Goal: Book appointment/travel/reservation

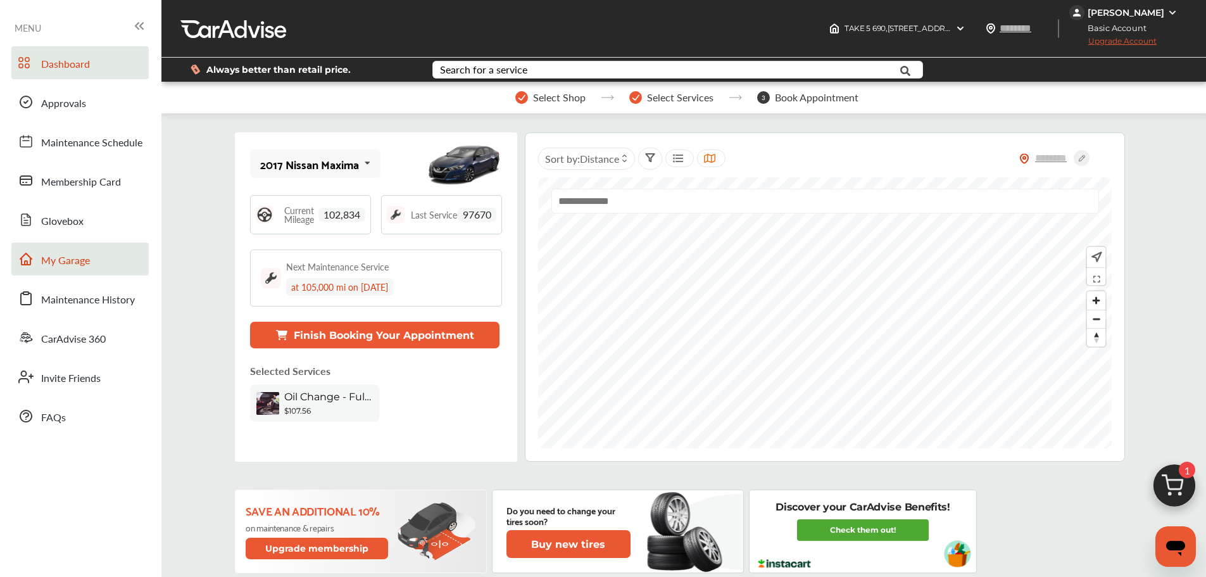
drag, startPoint x: 85, startPoint y: 271, endPoint x: 104, endPoint y: 244, distance: 32.7
click at [85, 271] on link "My Garage" at bounding box center [79, 258] width 137 height 33
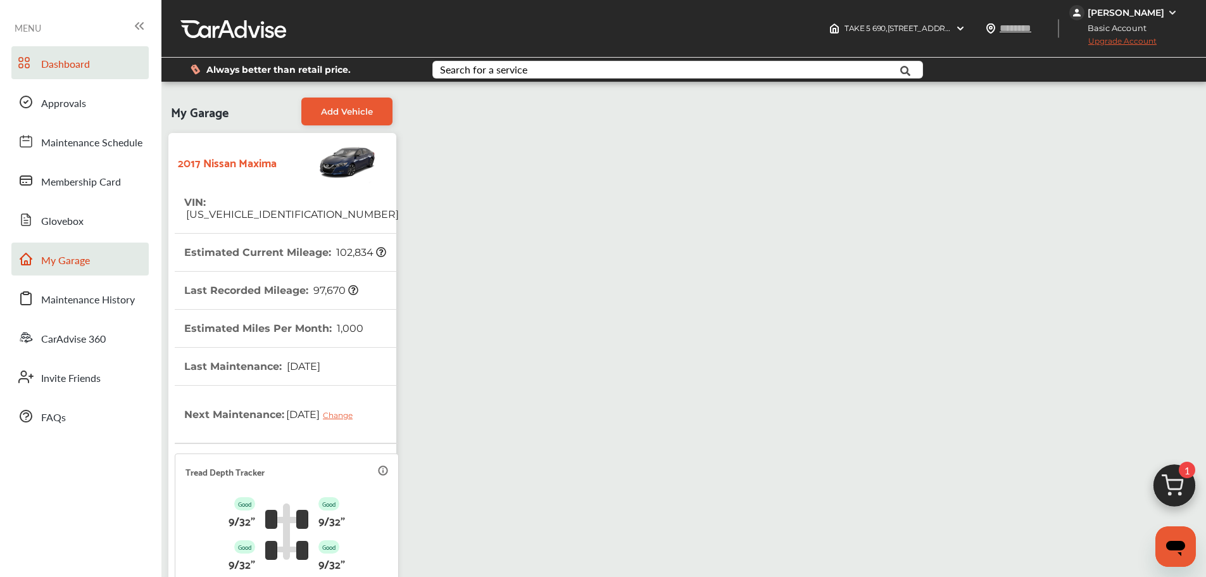
click at [93, 75] on link "Dashboard" at bounding box center [79, 62] width 137 height 33
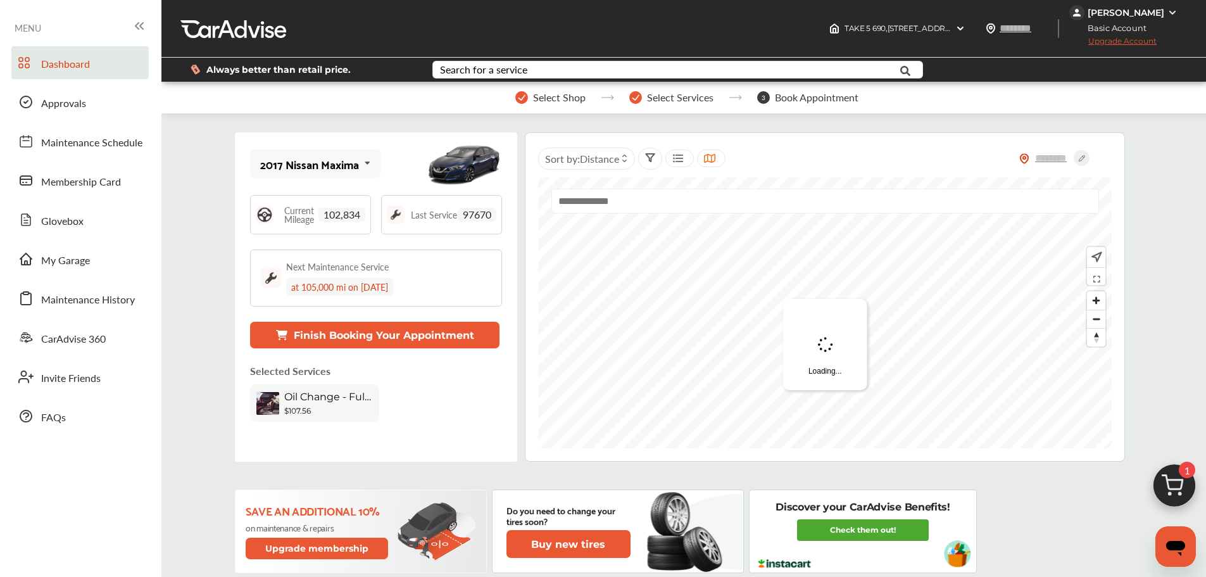
click at [1168, 492] on img at bounding box center [1174, 488] width 61 height 61
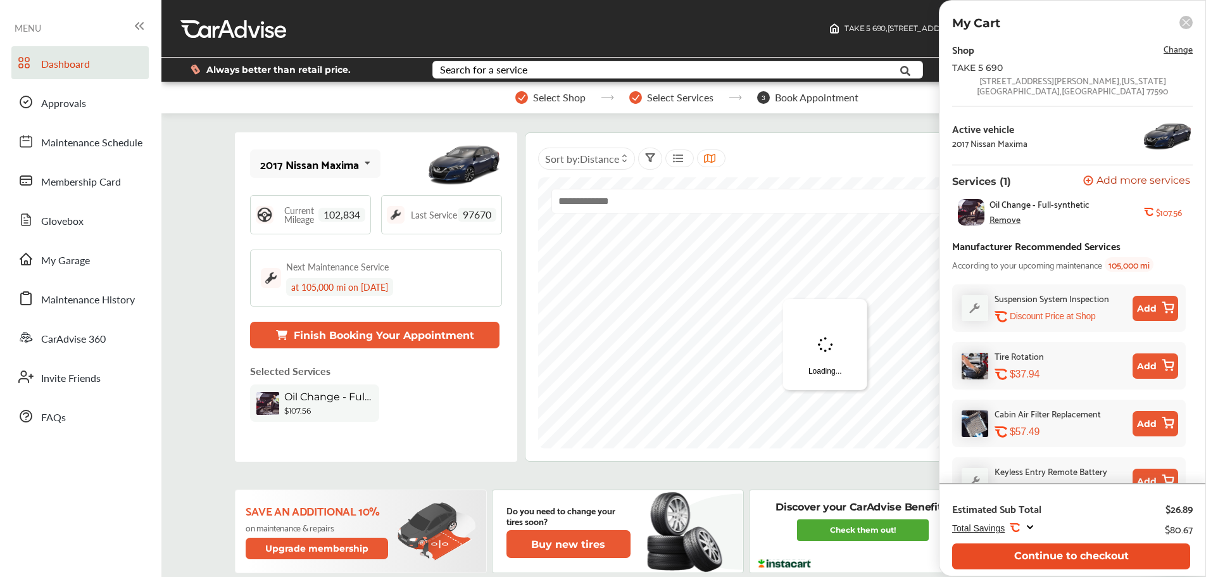
click at [1088, 561] on button "Continue to checkout" at bounding box center [1071, 556] width 238 height 26
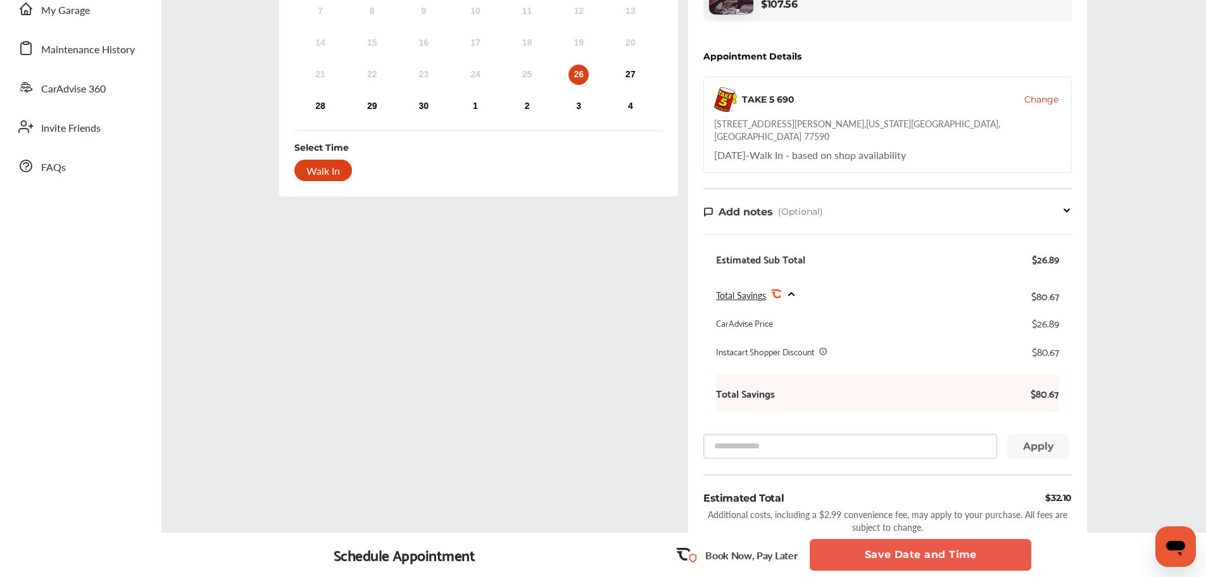
scroll to position [316, 0]
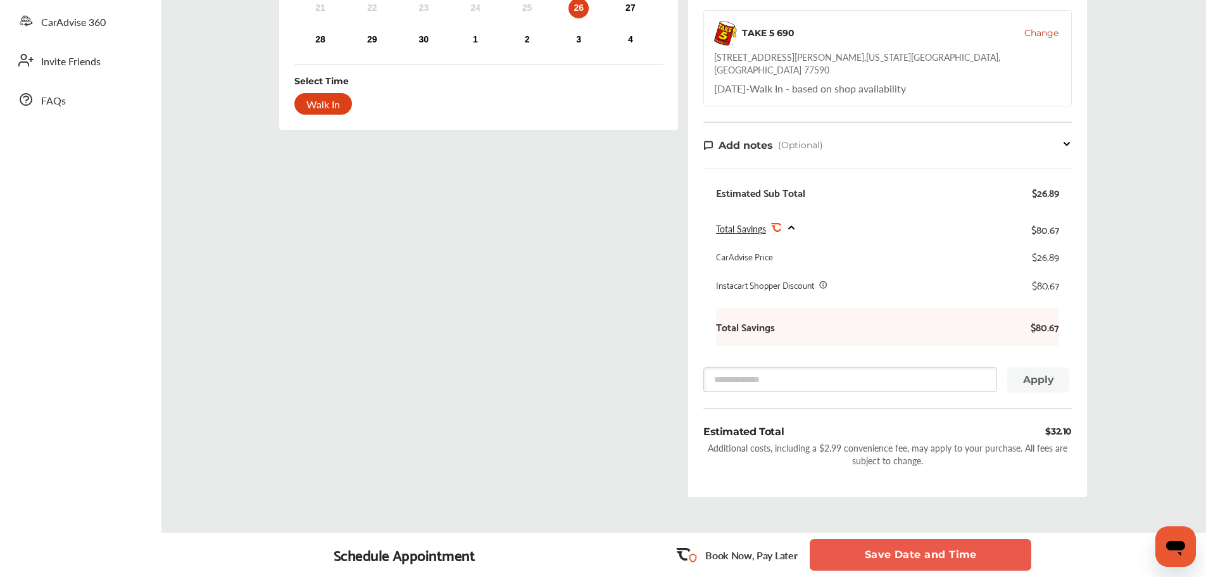
click at [909, 550] on button "Save Date and Time" at bounding box center [919, 555] width 221 height 32
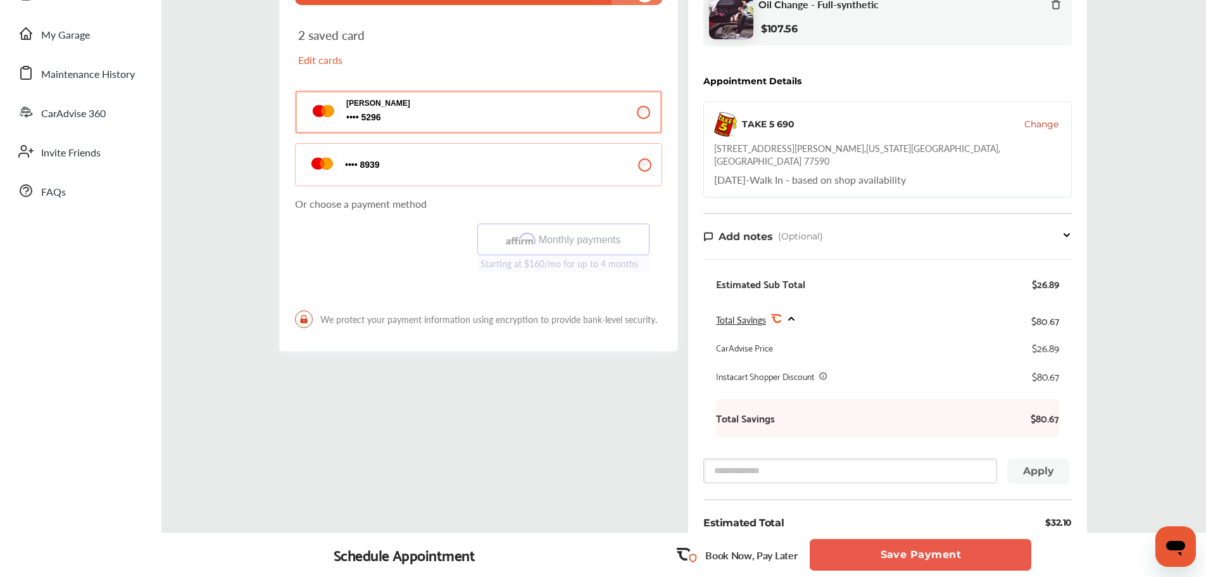
scroll to position [233, 0]
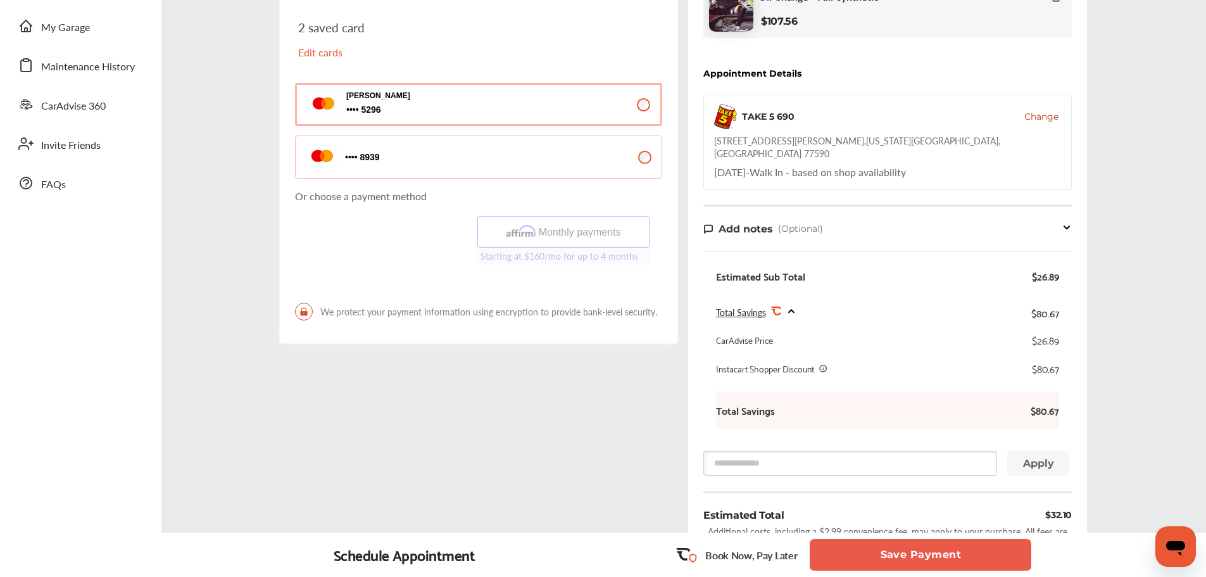
click at [940, 563] on button "Save Payment" at bounding box center [919, 555] width 221 height 32
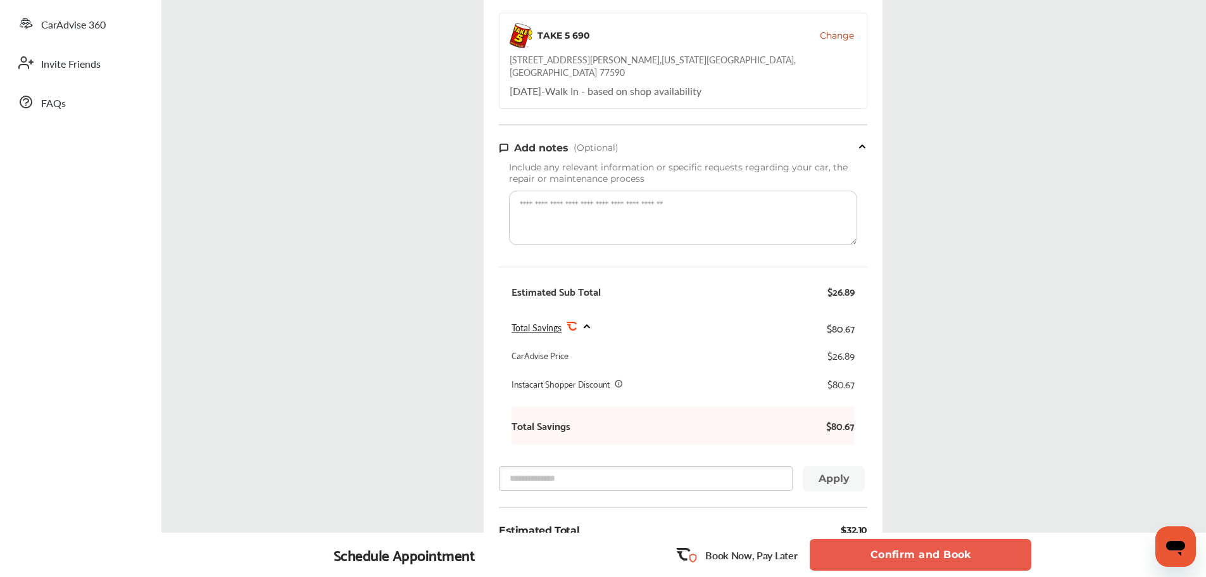
scroll to position [316, 0]
click at [921, 561] on button "Confirm and Book" at bounding box center [919, 555] width 221 height 32
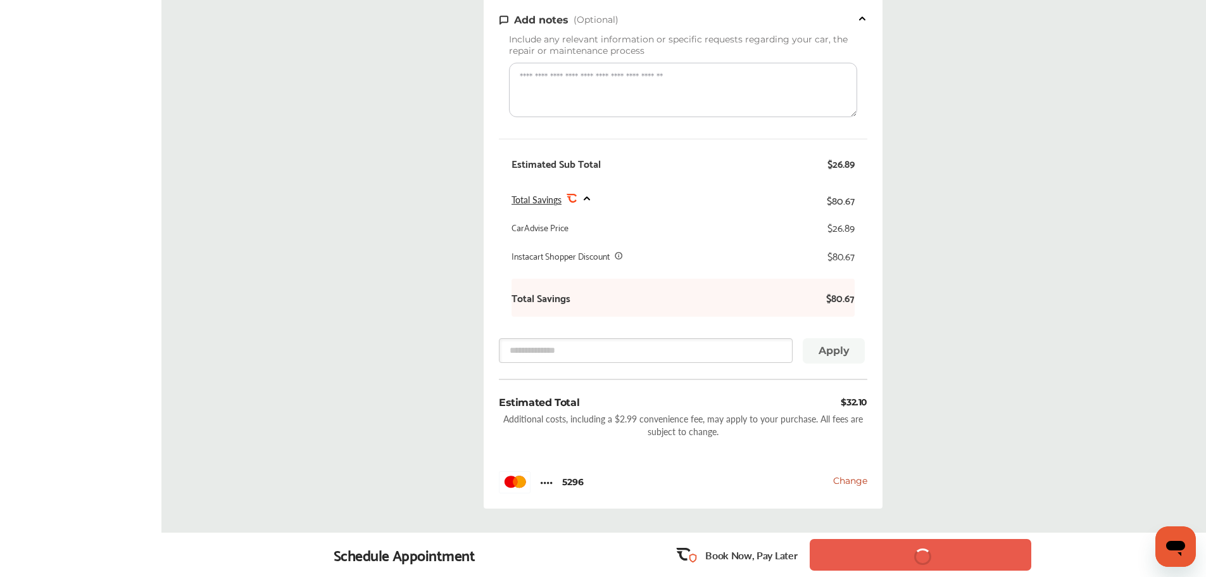
scroll to position [443, 0]
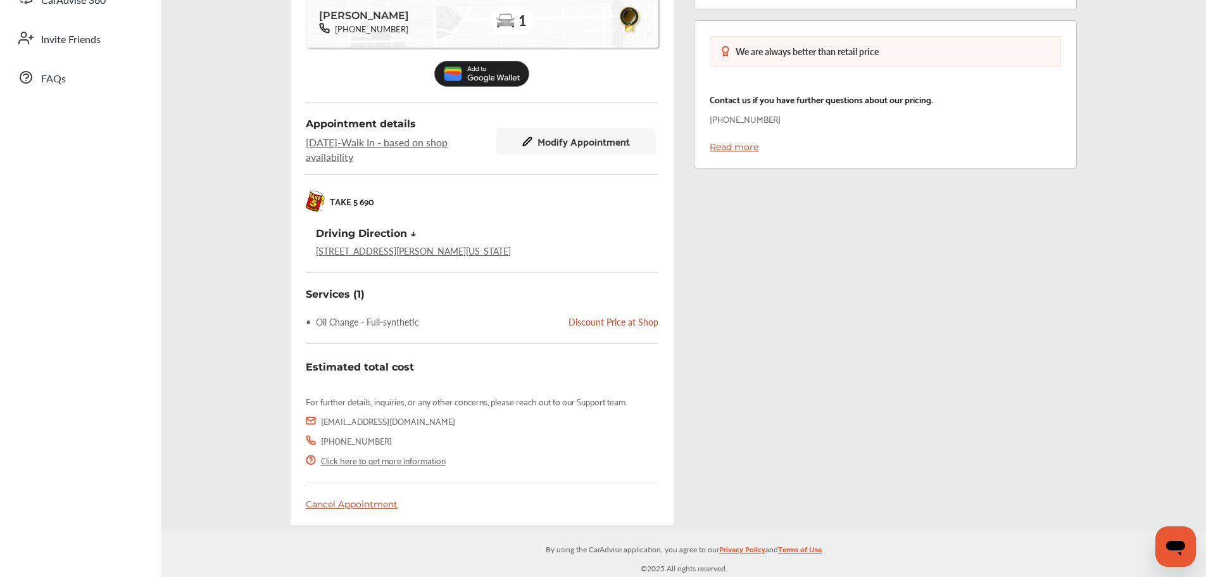
scroll to position [340, 0]
